Goal: Information Seeking & Learning: Check status

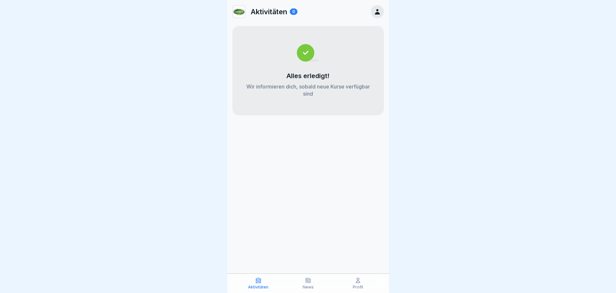
click at [357, 283] on icon at bounding box center [358, 280] width 6 height 6
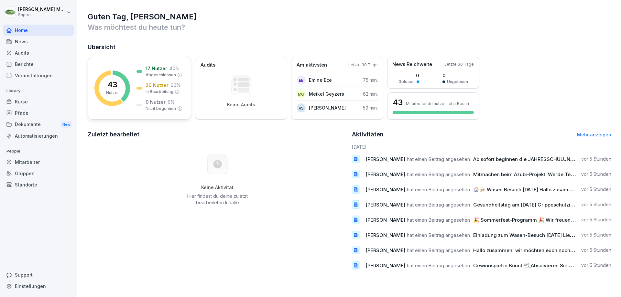
click at [131, 79] on div "43 Nutzer 17 Nutzer 40 % Abgeschlossen 26 Nutzer 60 % In Bearbeitung 0 Nutzer 0…" at bounding box center [140, 88] width 104 height 63
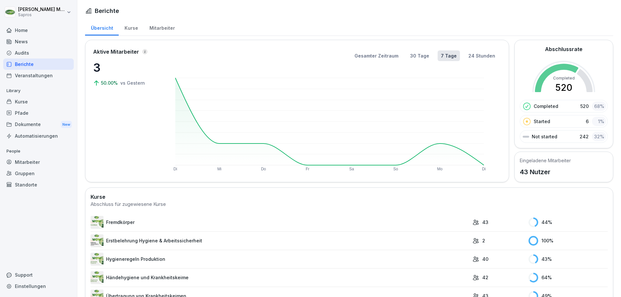
click at [152, 27] on div "Mitarbeiter" at bounding box center [162, 27] width 37 height 17
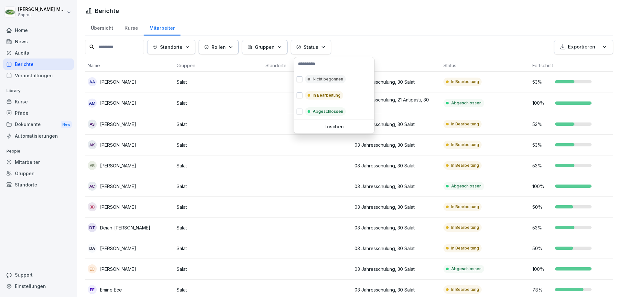
click at [312, 52] on button "Status" at bounding box center [311, 47] width 40 height 15
click at [300, 76] on button "button" at bounding box center [300, 79] width 6 height 6
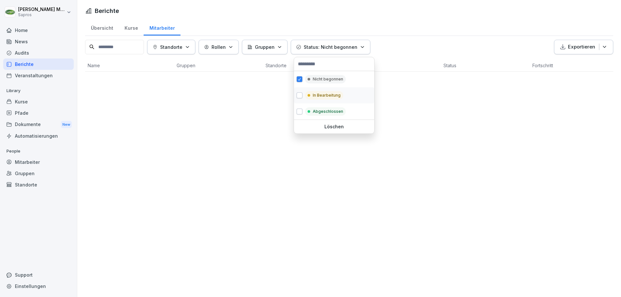
click at [300, 95] on button "button" at bounding box center [300, 96] width 6 height 6
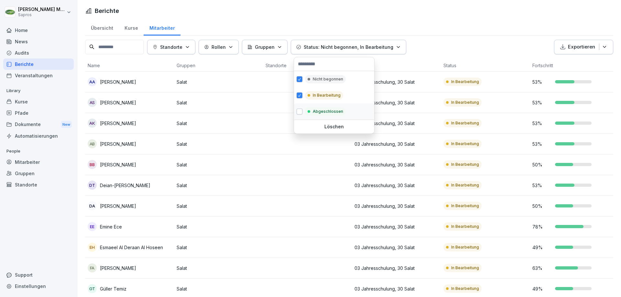
click at [301, 113] on button "button" at bounding box center [300, 112] width 6 height 6
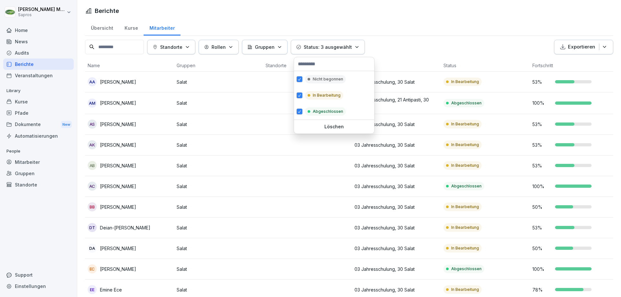
click at [403, 69] on html "[PERSON_NAME] Sapros Home News Audits Berichte Veranstaltungen Library Kurse Pf…" at bounding box center [310, 148] width 621 height 297
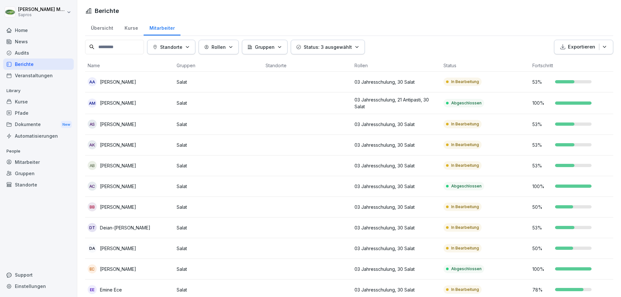
click at [129, 46] on input at bounding box center [114, 47] width 59 height 15
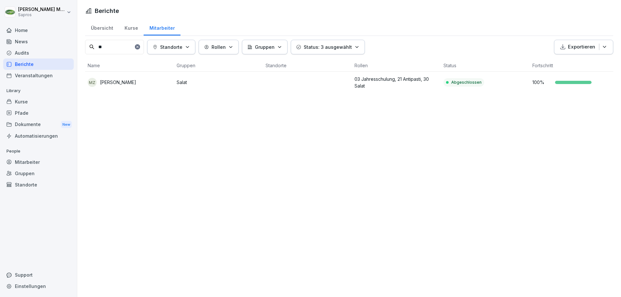
type input "*"
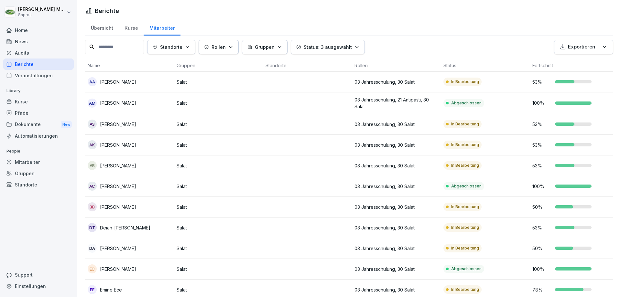
click at [316, 54] on button "Status: 3 ausgewählt" at bounding box center [328, 47] width 74 height 15
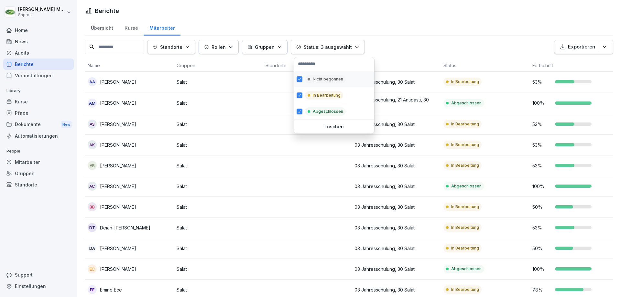
click at [299, 78] on button "button" at bounding box center [300, 79] width 6 height 6
click at [299, 94] on button "button" at bounding box center [300, 96] width 6 height 6
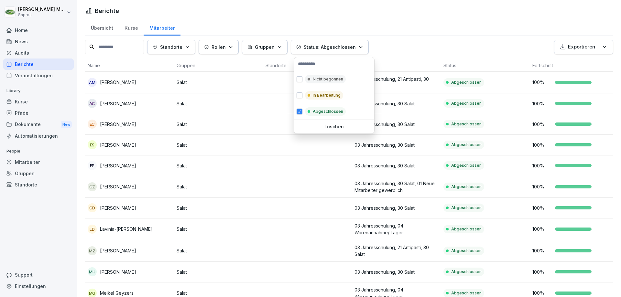
click at [405, 65] on html "[PERSON_NAME] Sapros Home News Audits Berichte Veranstaltungen Library Kurse Pf…" at bounding box center [310, 148] width 621 height 297
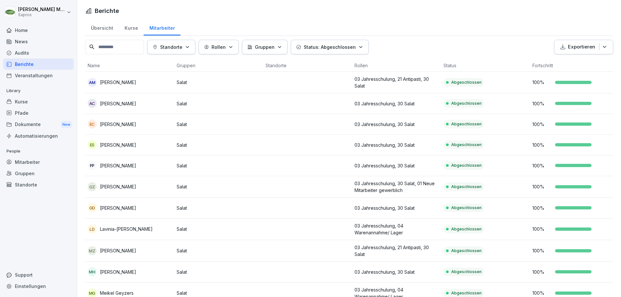
click at [331, 50] on p "Status: Abgeschlossen" at bounding box center [330, 47] width 52 height 7
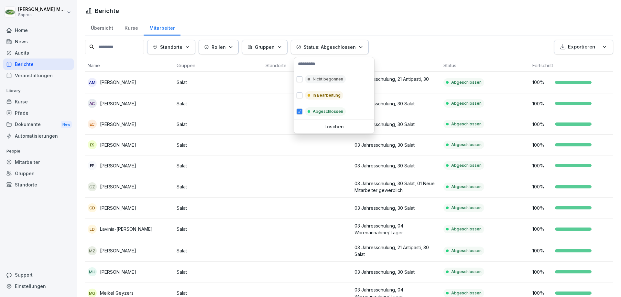
click at [274, 52] on button "Gruppen" at bounding box center [265, 47] width 46 height 15
click at [233, 50] on icon "button" at bounding box center [230, 47] width 5 height 5
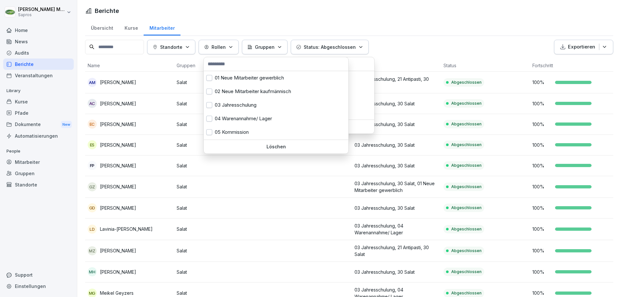
click at [189, 46] on div "Standorte" at bounding box center [171, 47] width 37 height 7
click at [228, 30] on html "[PERSON_NAME] Sapros Home News Audits Berichte Veranstaltungen Library Kurse Pf…" at bounding box center [310, 148] width 621 height 297
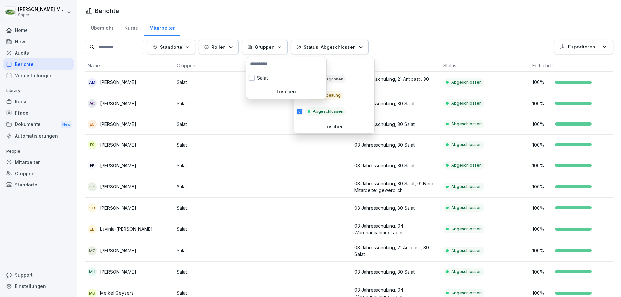
click at [373, 32] on html "[PERSON_NAME] Sapros Home News Audits Berichte Veranstaltungen Library Kurse Pf…" at bounding box center [310, 148] width 621 height 297
click at [370, 34] on html "[PERSON_NAME] Sapros Home News Audits Berichte Veranstaltungen Library Kurse Pf…" at bounding box center [310, 148] width 621 height 297
click at [416, 28] on html "[PERSON_NAME] Sapros Home News Audits Berichte Veranstaltungen Library Kurse Pf…" at bounding box center [310, 148] width 621 height 297
